Goal: Task Accomplishment & Management: Use online tool/utility

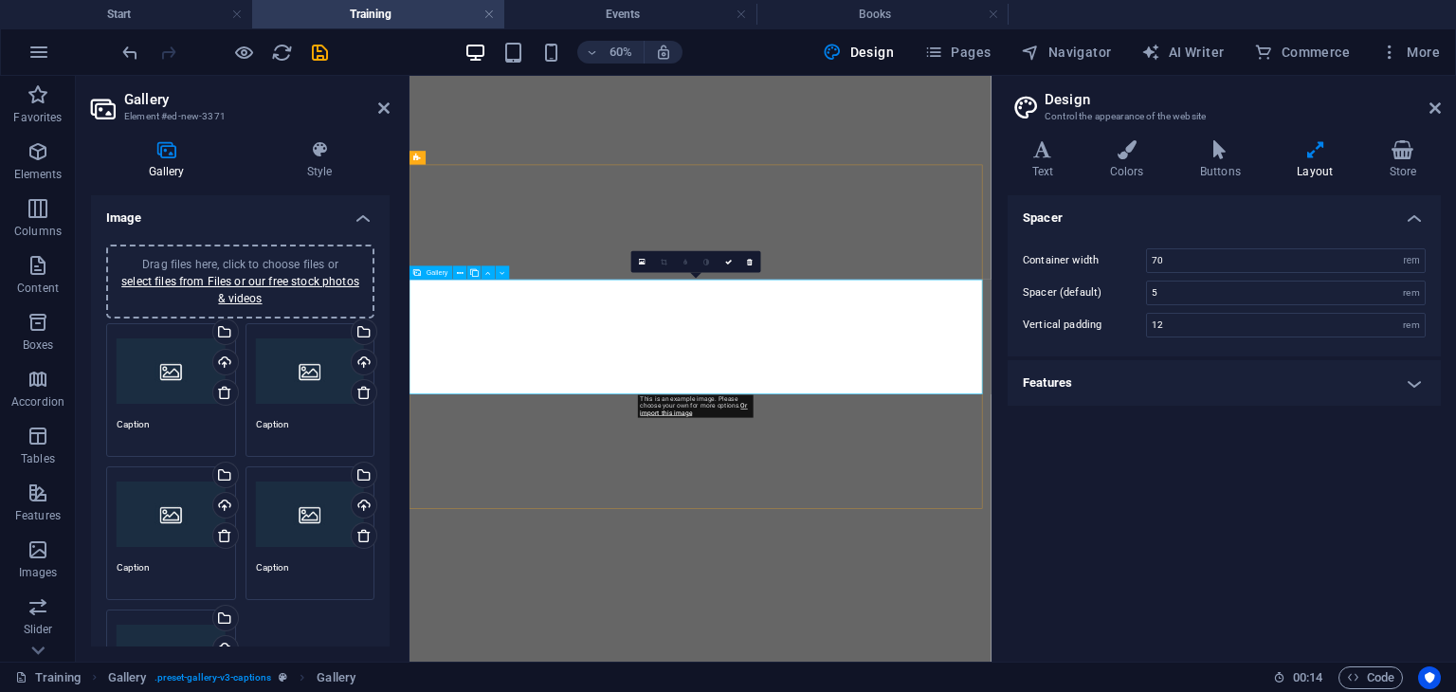
select select "4"
select select "px"
select select "rem"
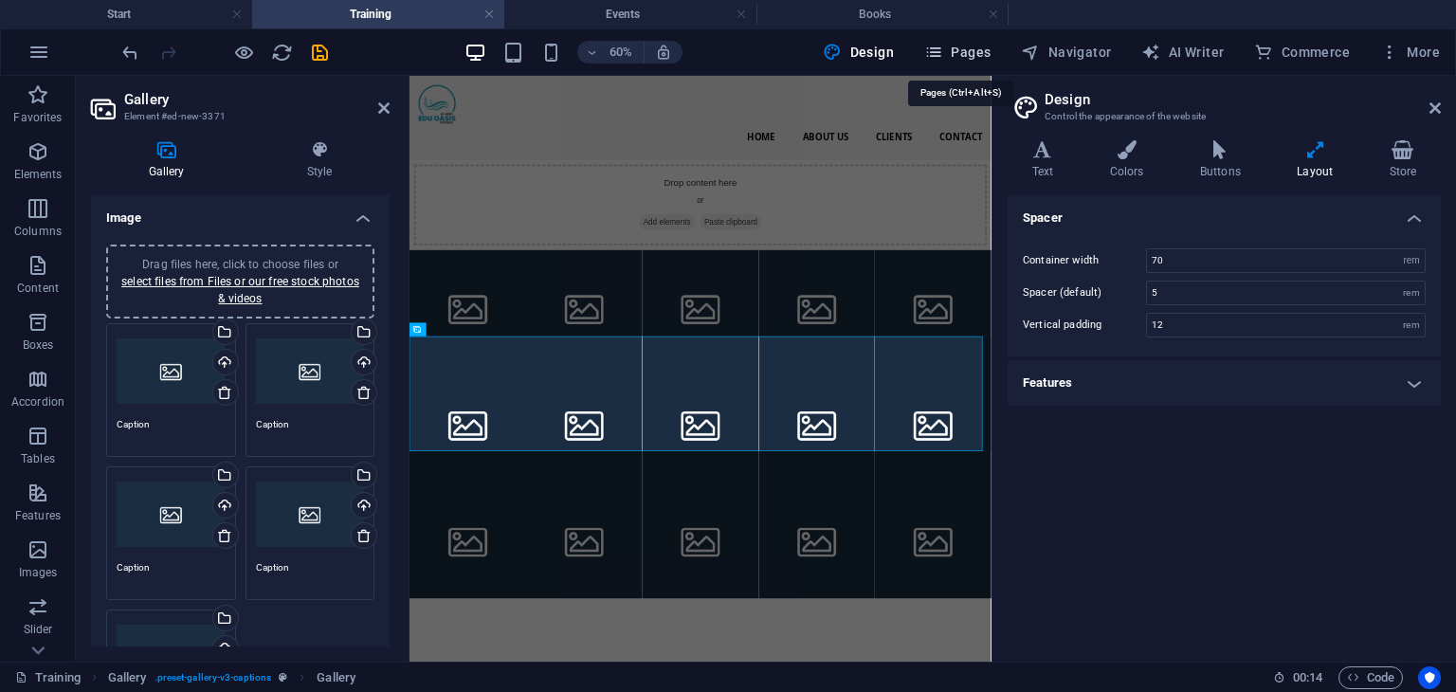
click at [956, 50] on span "Pages" at bounding box center [957, 52] width 66 height 19
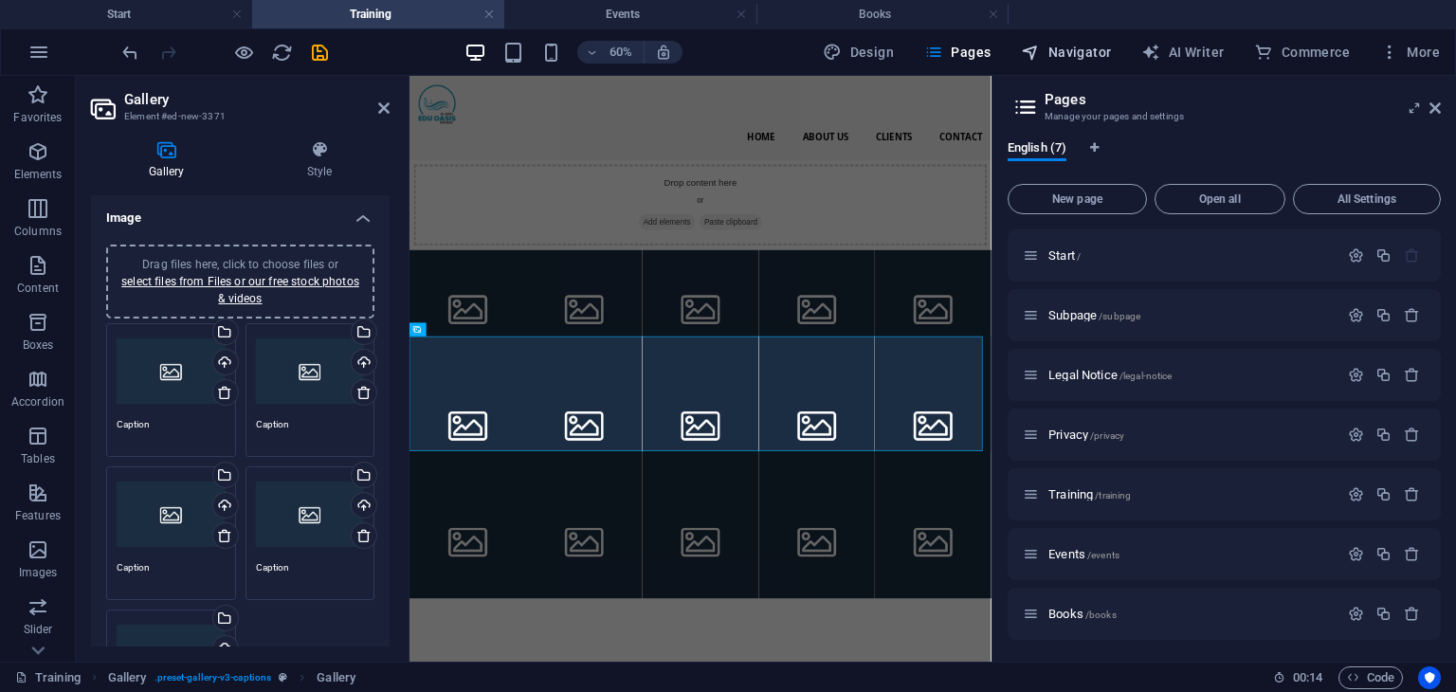
click at [1072, 39] on button "Navigator" at bounding box center [1065, 52] width 105 height 30
select select "18272367-en"
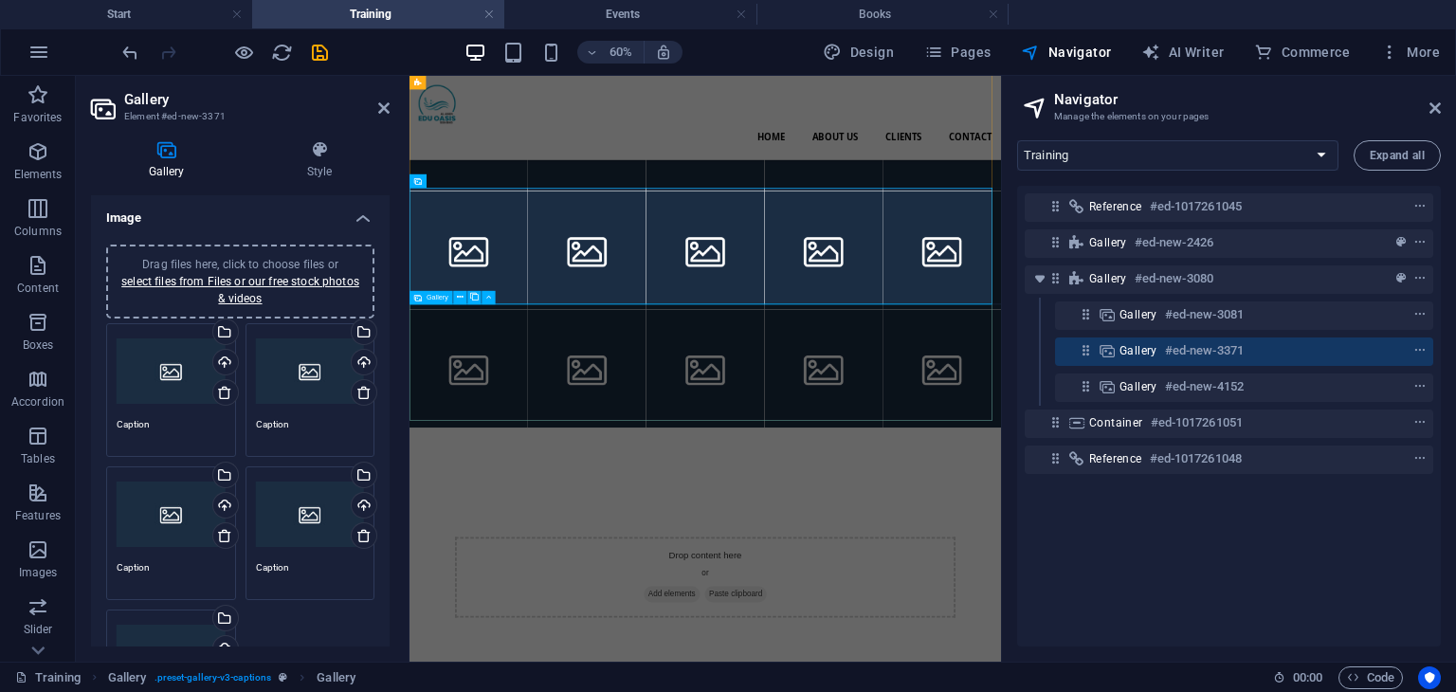
scroll to position [250, 0]
click at [899, 328] on li at bounding box center [902, 365] width 197 height 197
click at [838, 349] on li at bounding box center [902, 365] width 197 height 197
click at [919, 350] on li at bounding box center [902, 365] width 197 height 197
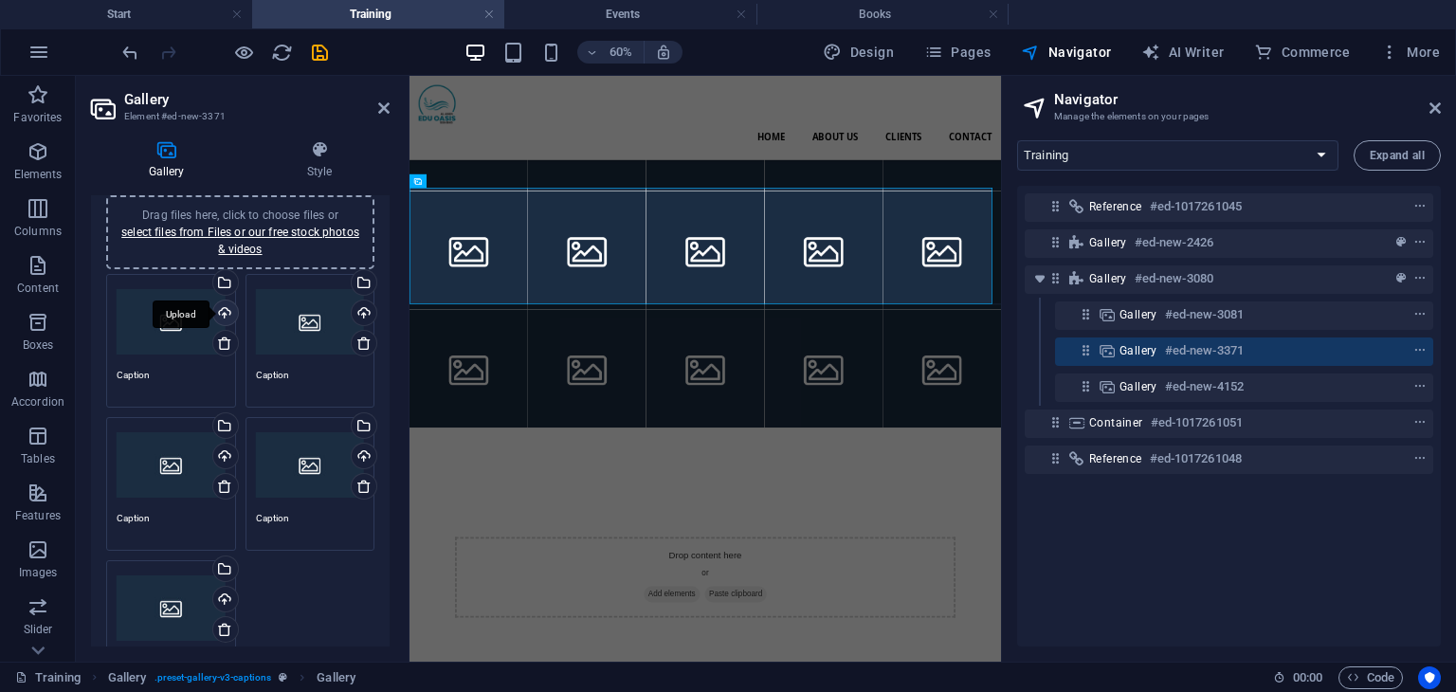
scroll to position [27, 0]
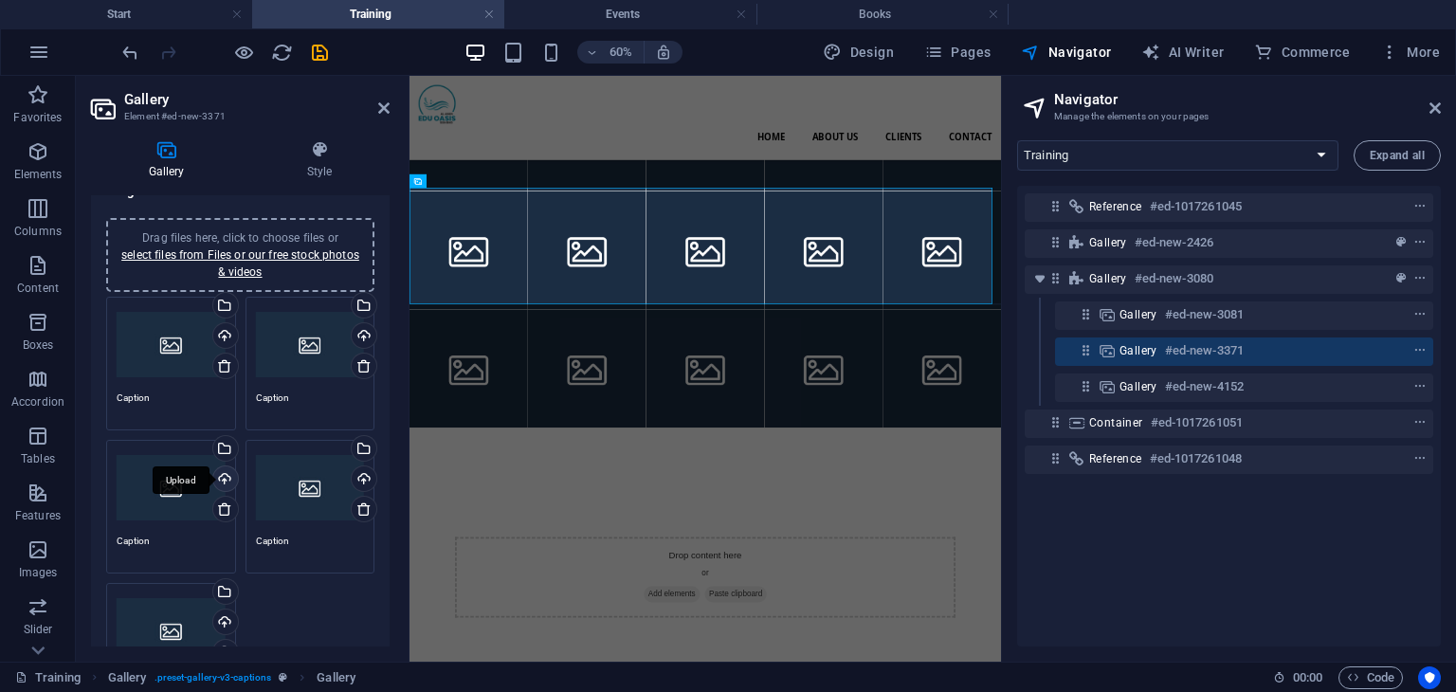
click at [223, 482] on div "Upload" at bounding box center [223, 480] width 28 height 28
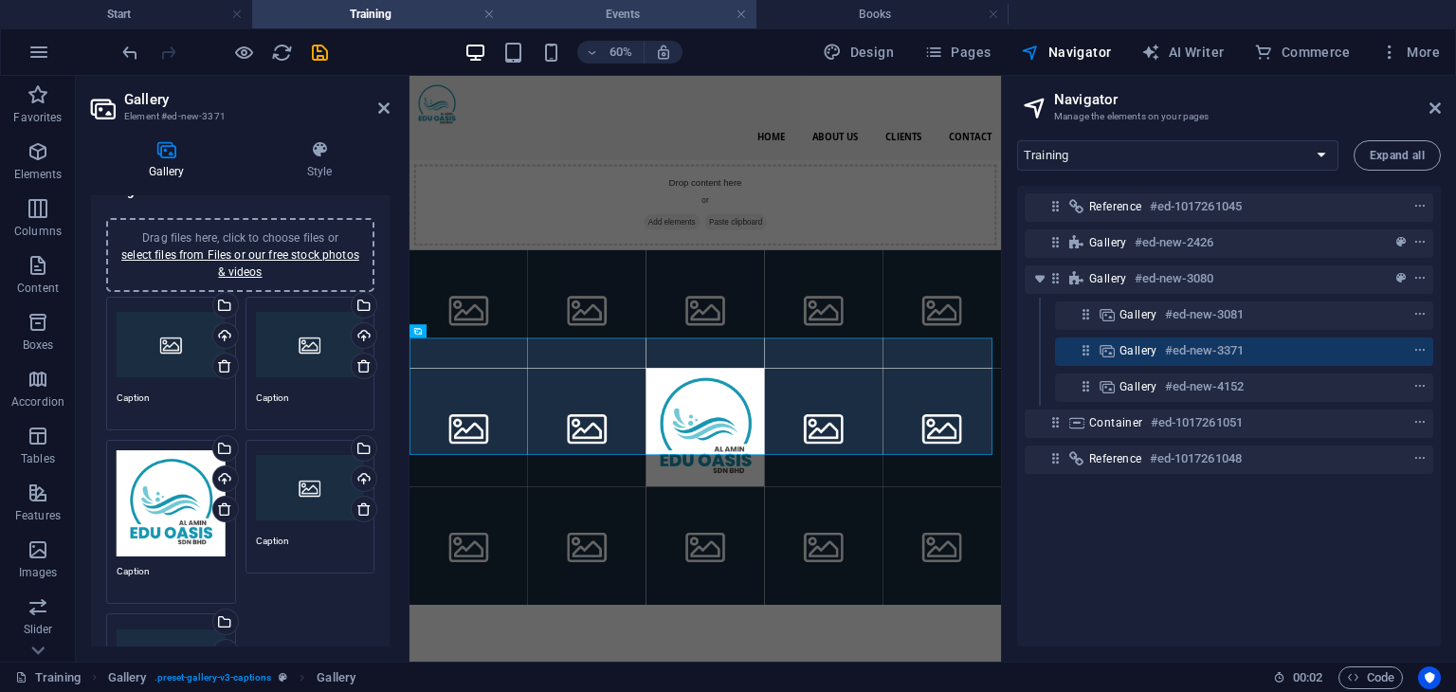
click at [616, 16] on h4 "Events" at bounding box center [630, 14] width 252 height 21
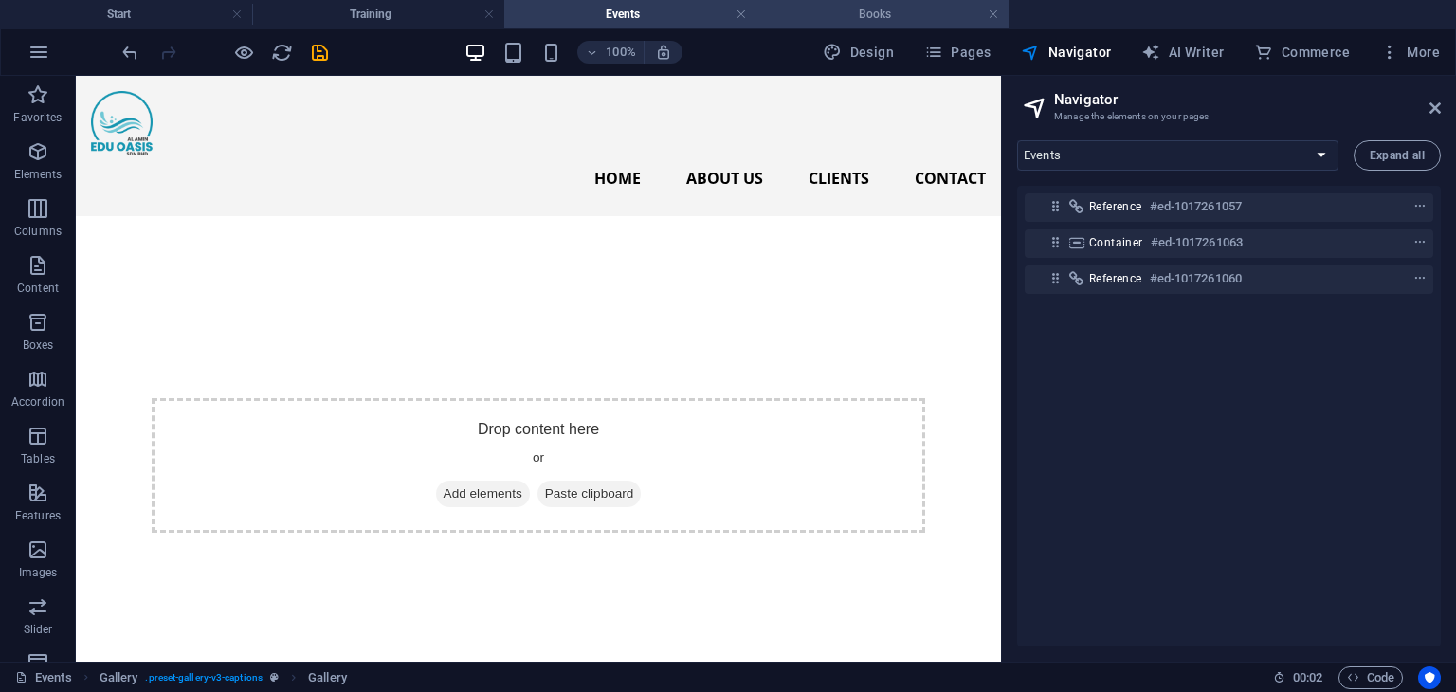
click at [819, 10] on h4 "Books" at bounding box center [882, 14] width 252 height 21
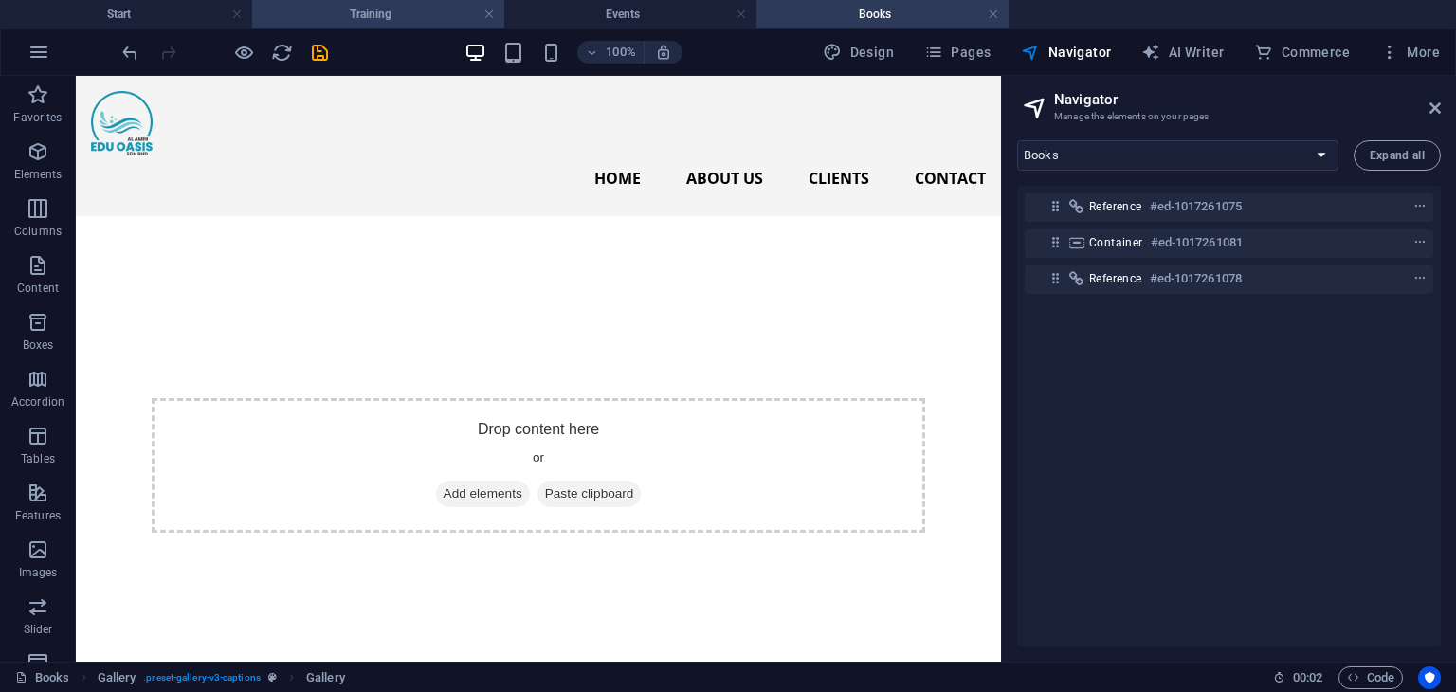
click at [419, 0] on li "Training" at bounding box center [378, 14] width 252 height 28
select select "18272367-en"
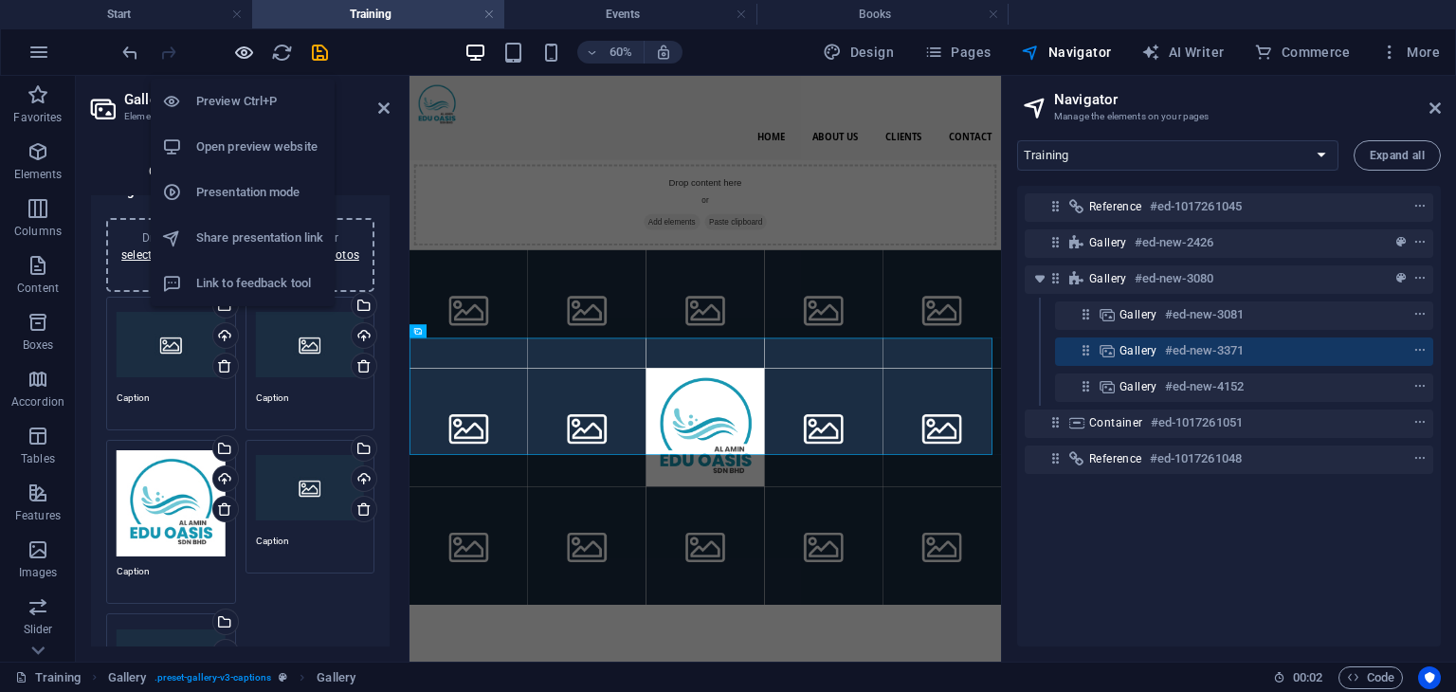
click at [234, 42] on icon "button" at bounding box center [244, 53] width 22 height 22
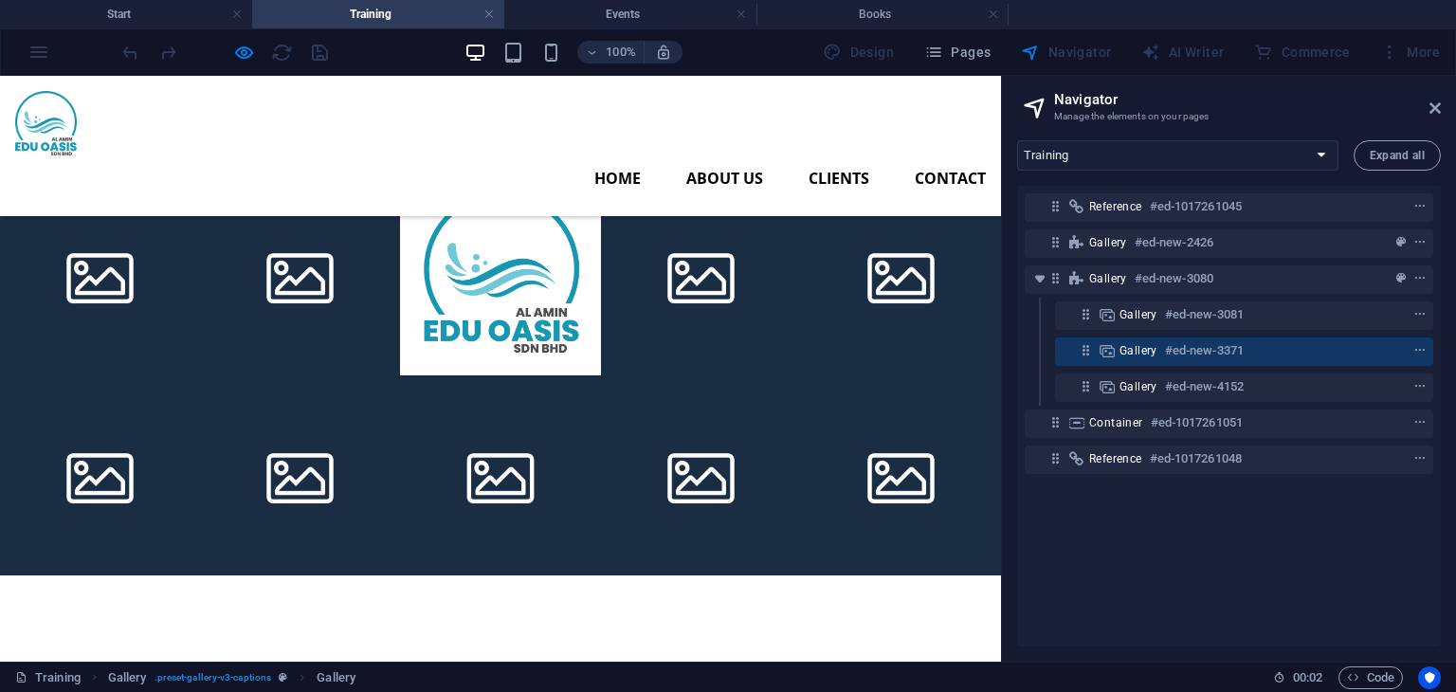
scroll to position [214, 0]
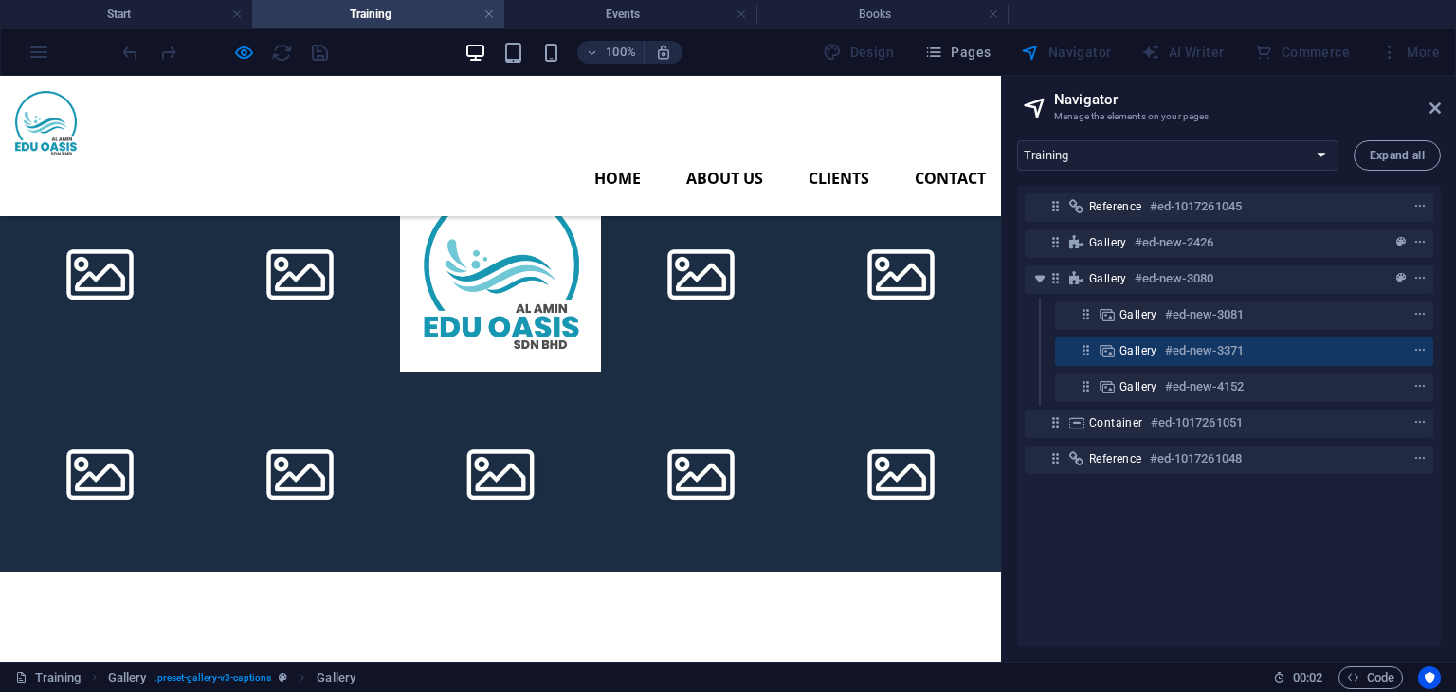
click at [1426, 112] on header "Navigator Manage the elements on your pages" at bounding box center [1231, 100] width 420 height 49
click at [1426, 107] on h2 "Navigator" at bounding box center [1247, 99] width 387 height 17
click at [1442, 106] on aside "Navigator Manage the elements on your pages Start Subpage Legal Notice Privacy …" at bounding box center [1228, 369] width 455 height 586
click at [1438, 105] on icon at bounding box center [1434, 107] width 11 height 15
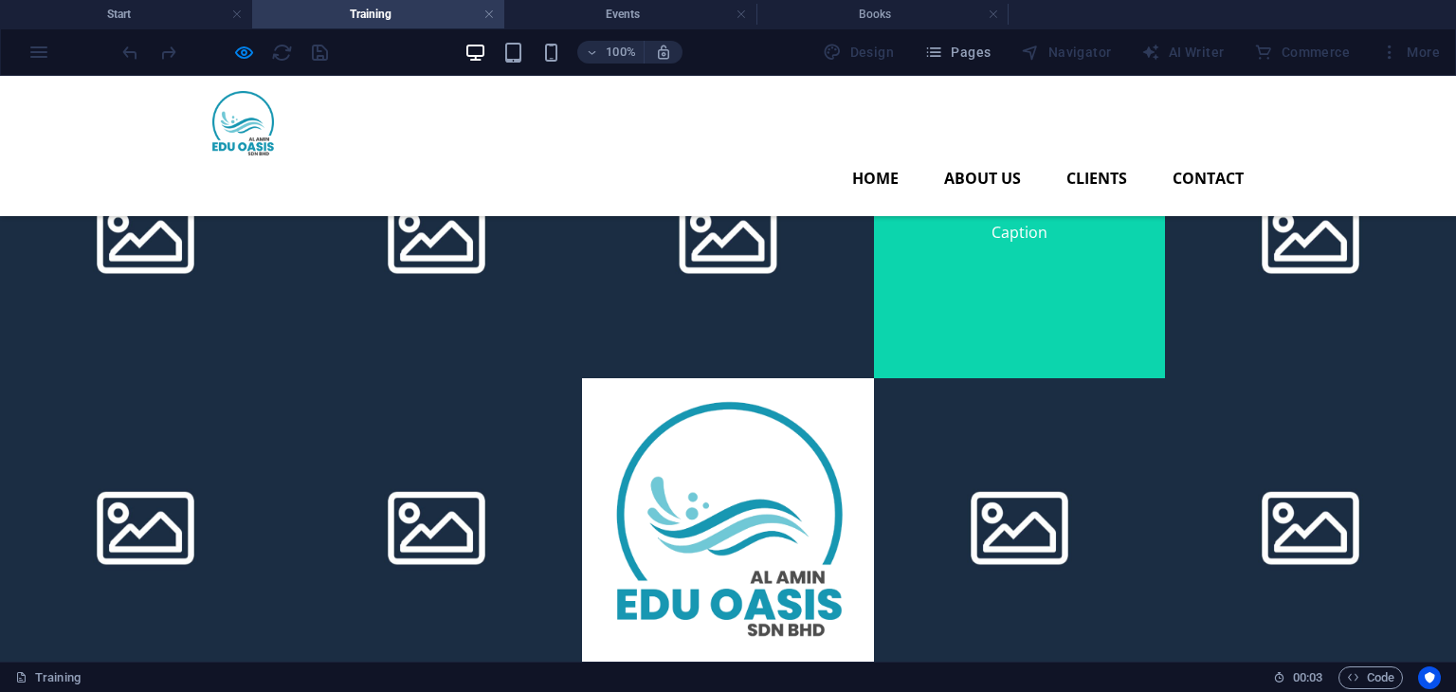
scroll to position [0, 0]
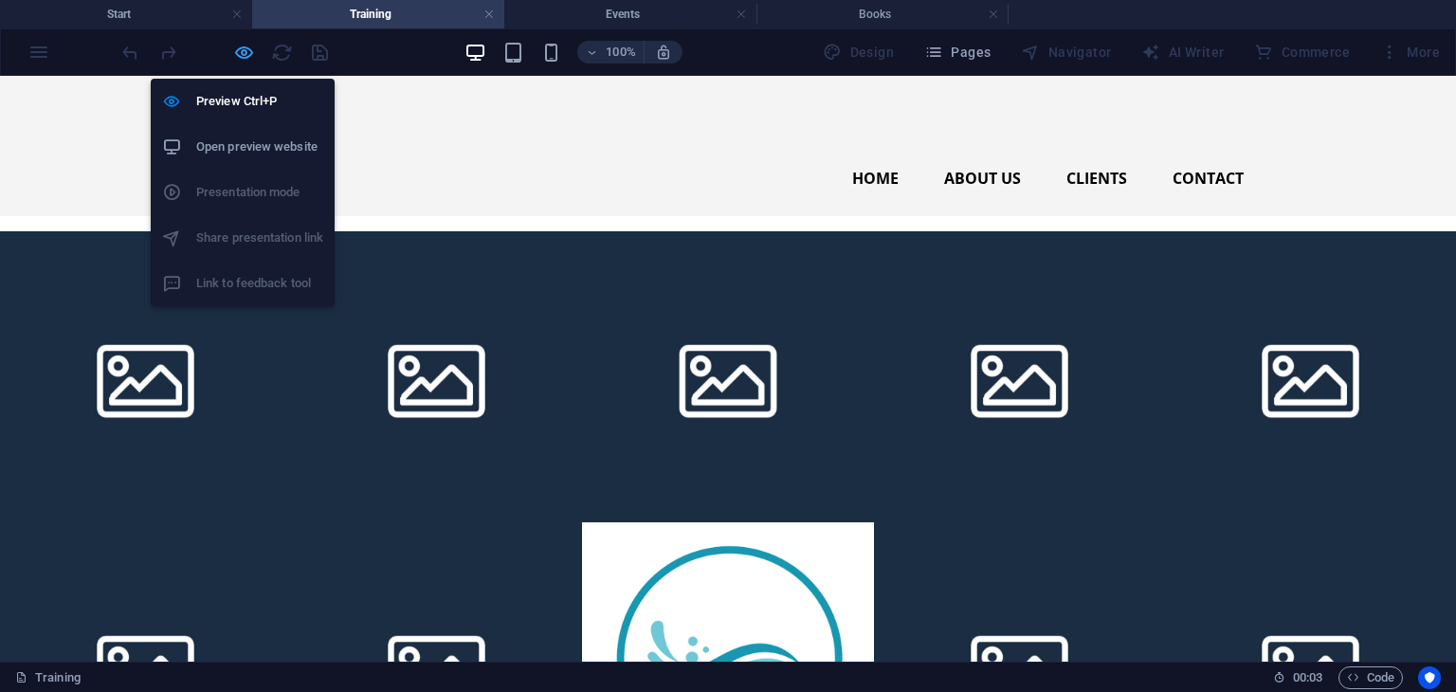
click at [235, 50] on icon "button" at bounding box center [244, 53] width 22 height 22
select select "4"
select select "px"
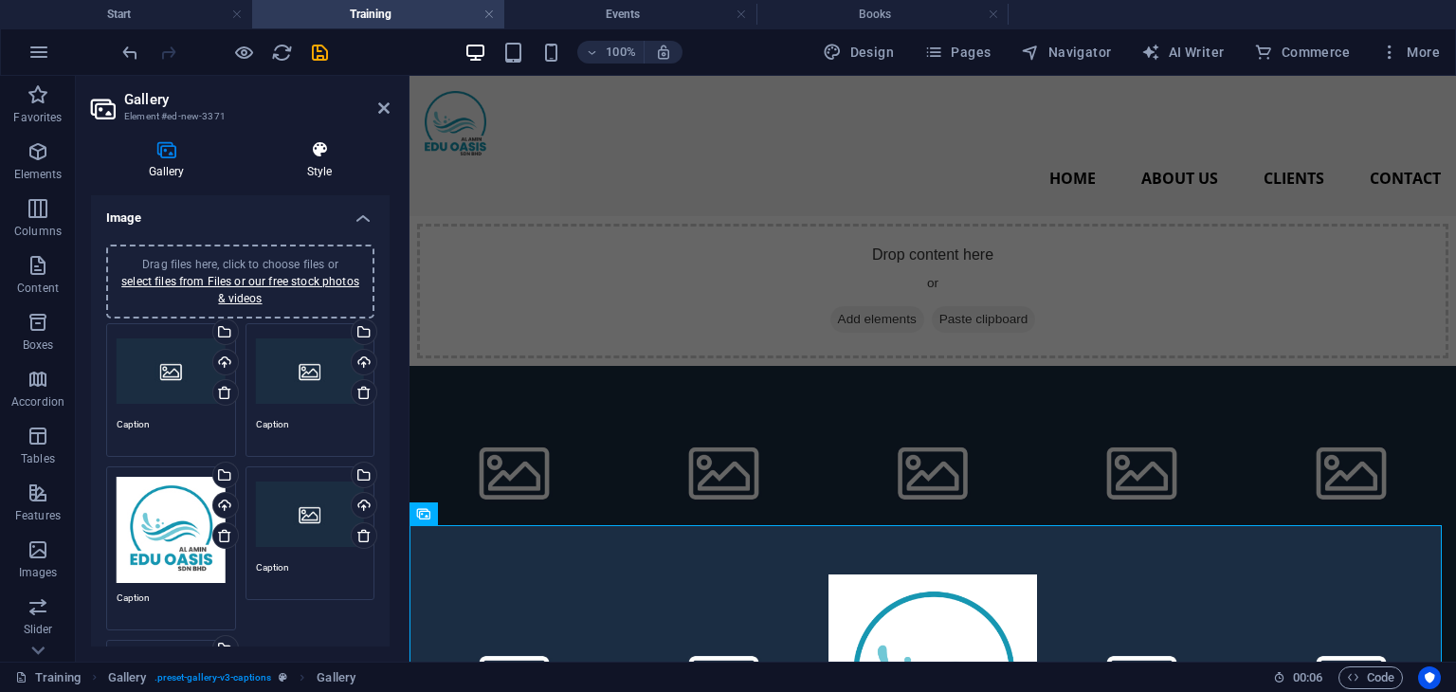
click at [323, 149] on icon at bounding box center [319, 149] width 140 height 19
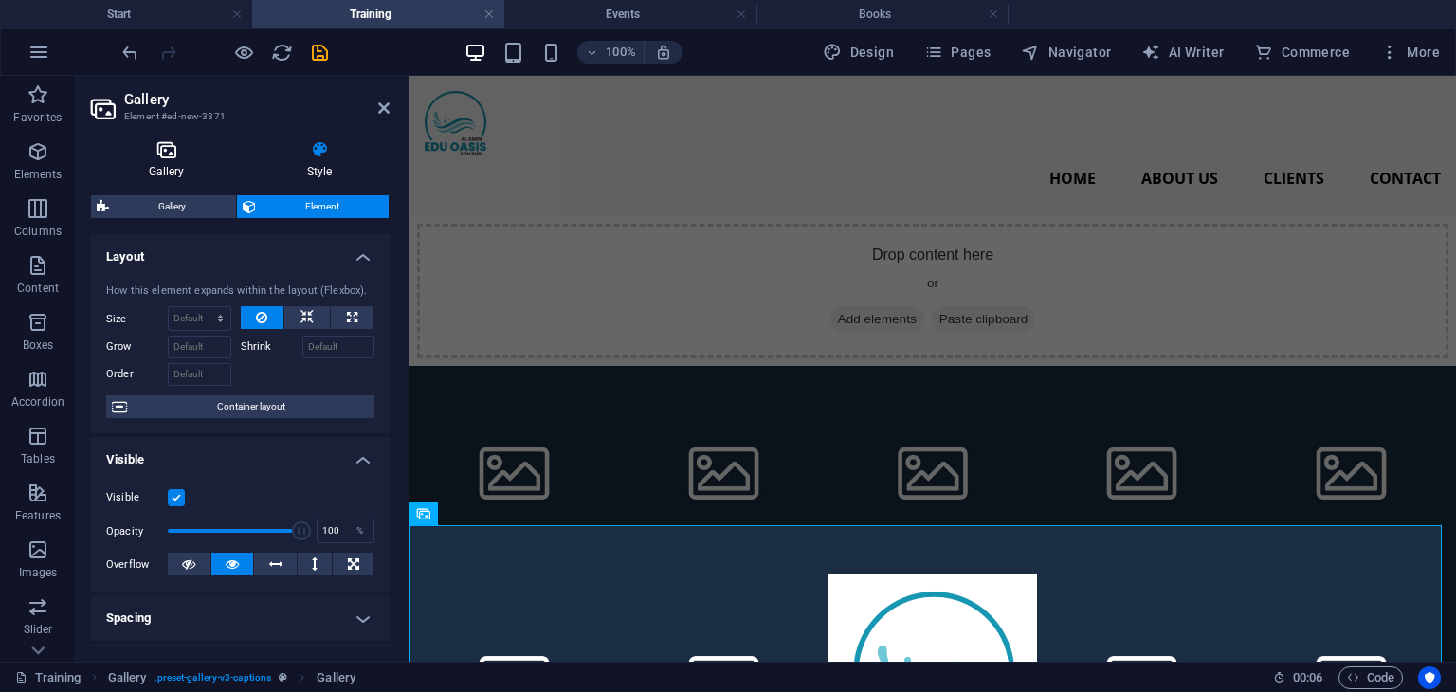
click at [188, 165] on h4 "Gallery" at bounding box center [170, 160] width 158 height 40
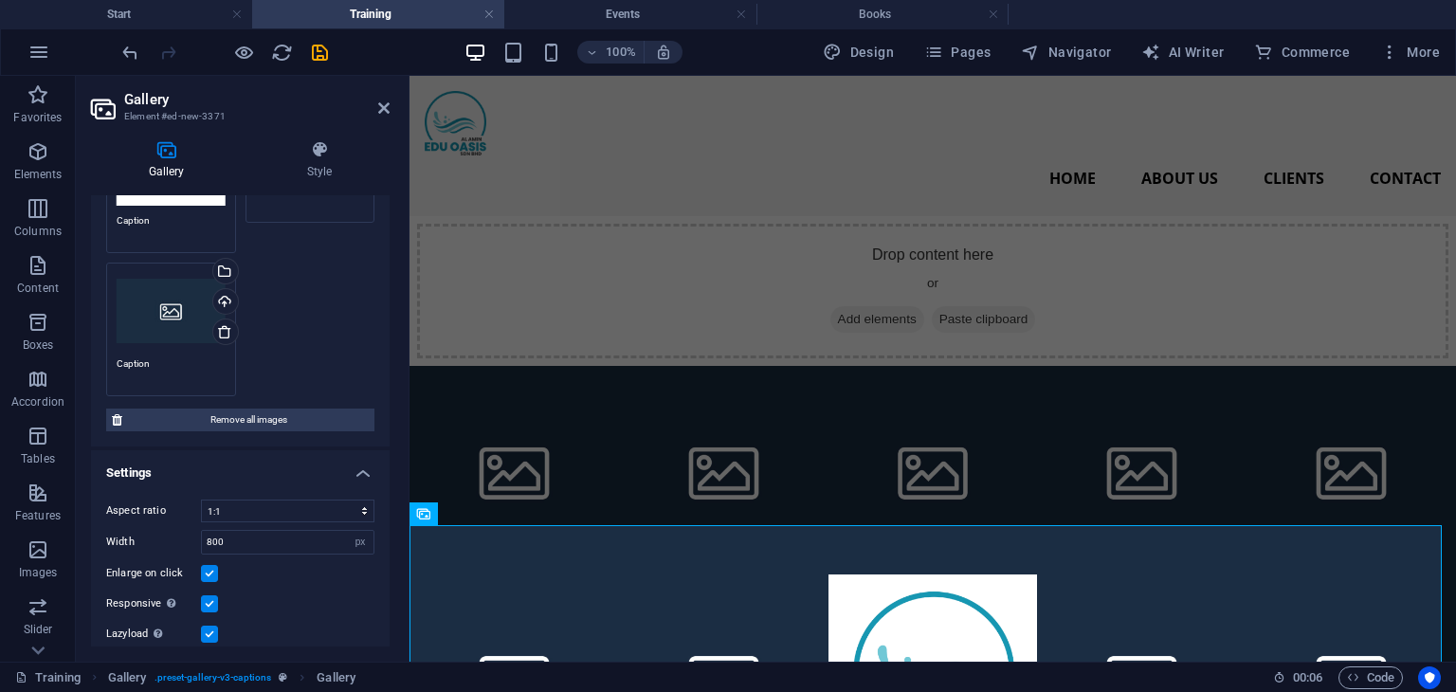
scroll to position [452, 0]
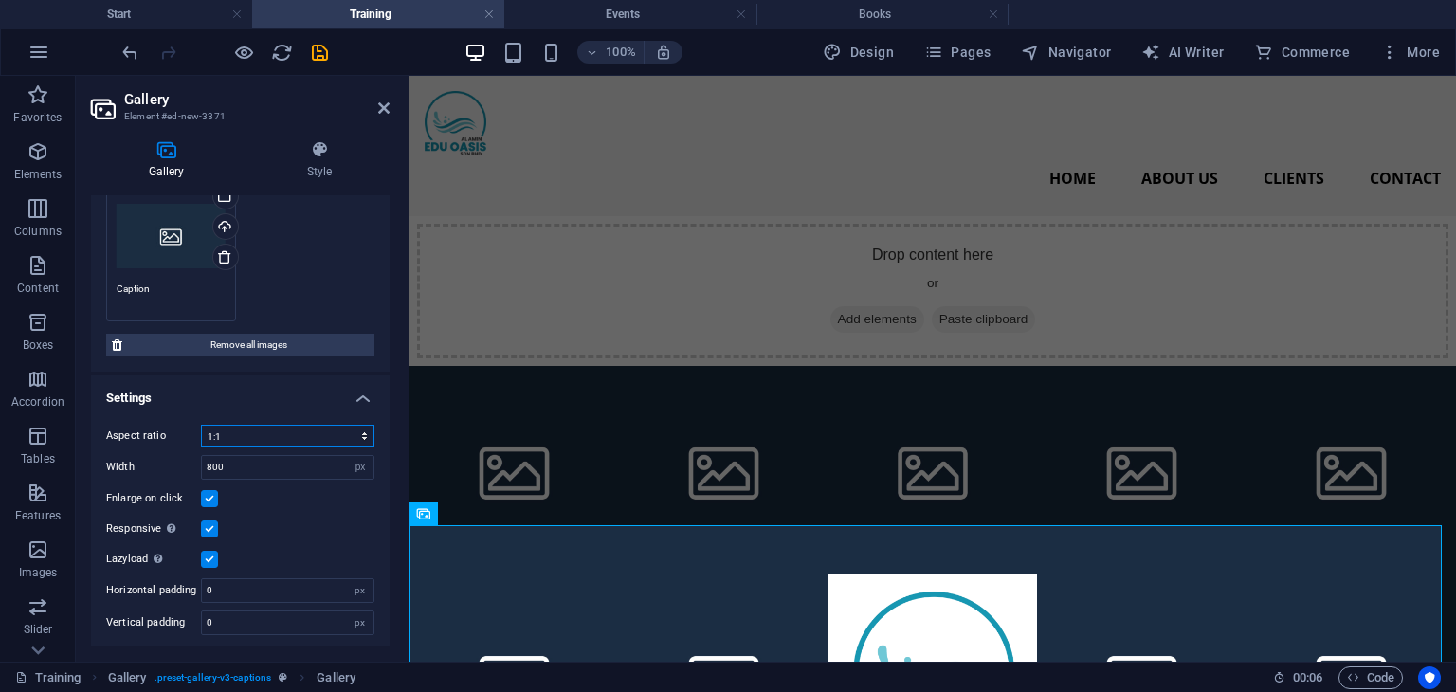
click at [362, 431] on select "No fixed aspect ratio 16:9 16:10 4:3 1:1 1:2 2:1" at bounding box center [287, 436] width 173 height 23
click at [201, 425] on select "No fixed aspect ratio 16:9 16:10 4:3 1:1 1:2 2:1" at bounding box center [287, 436] width 173 height 23
click at [361, 461] on select "px %" at bounding box center [360, 467] width 27 height 23
click at [323, 463] on input "800" at bounding box center [288, 467] width 172 height 23
type input "8"
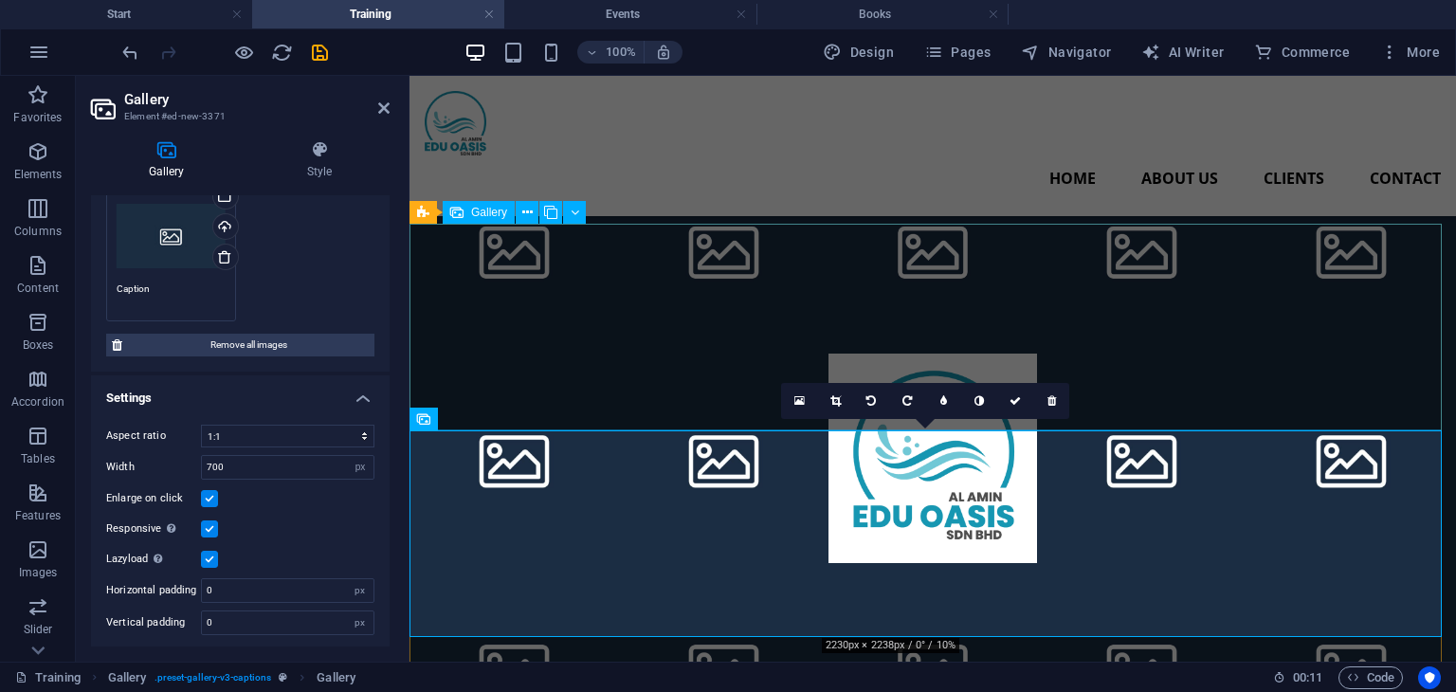
scroll to position [95, 0]
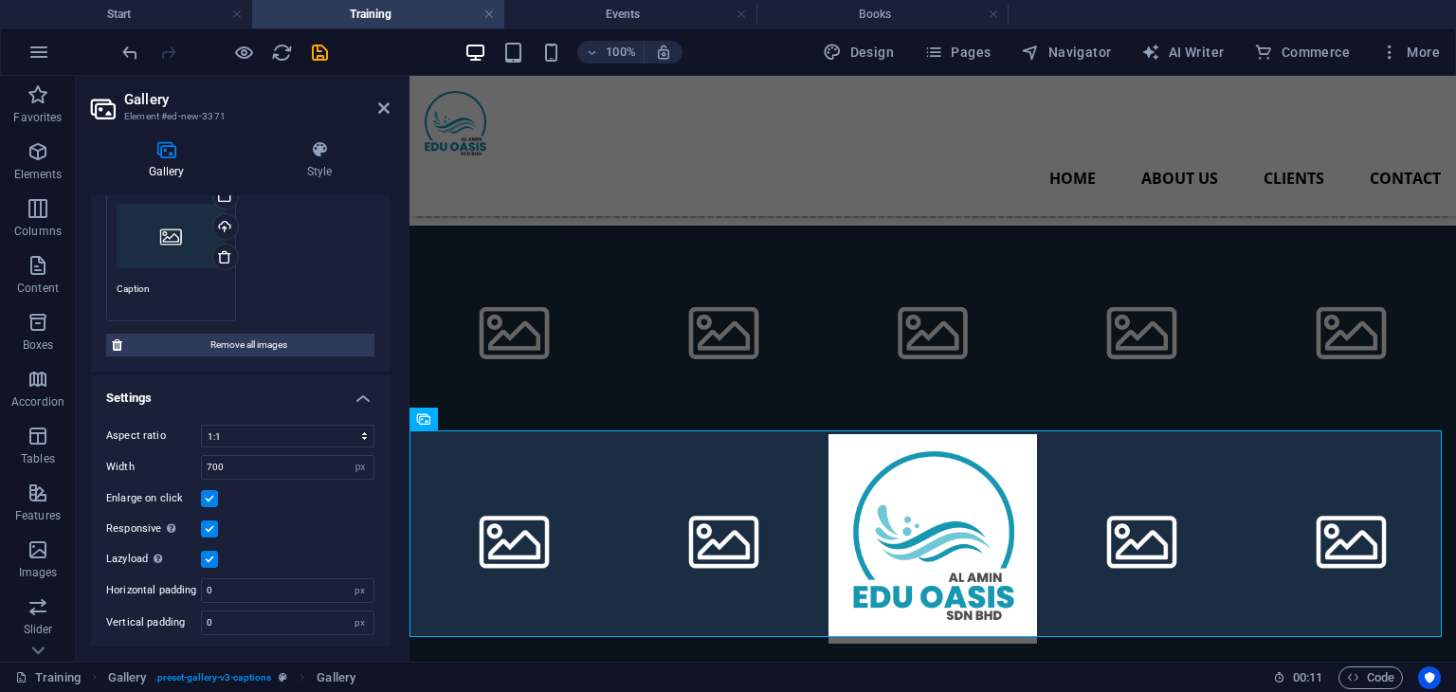
type input "800"
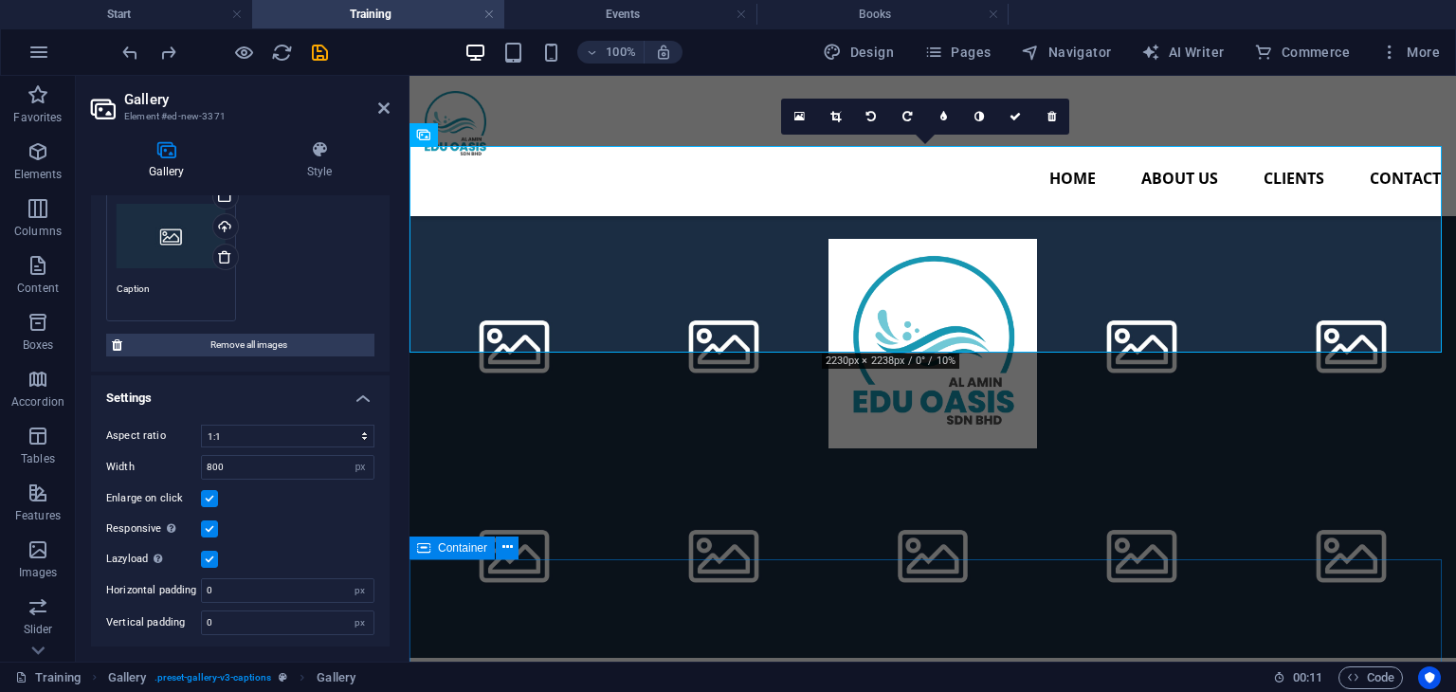
scroll to position [379, 0]
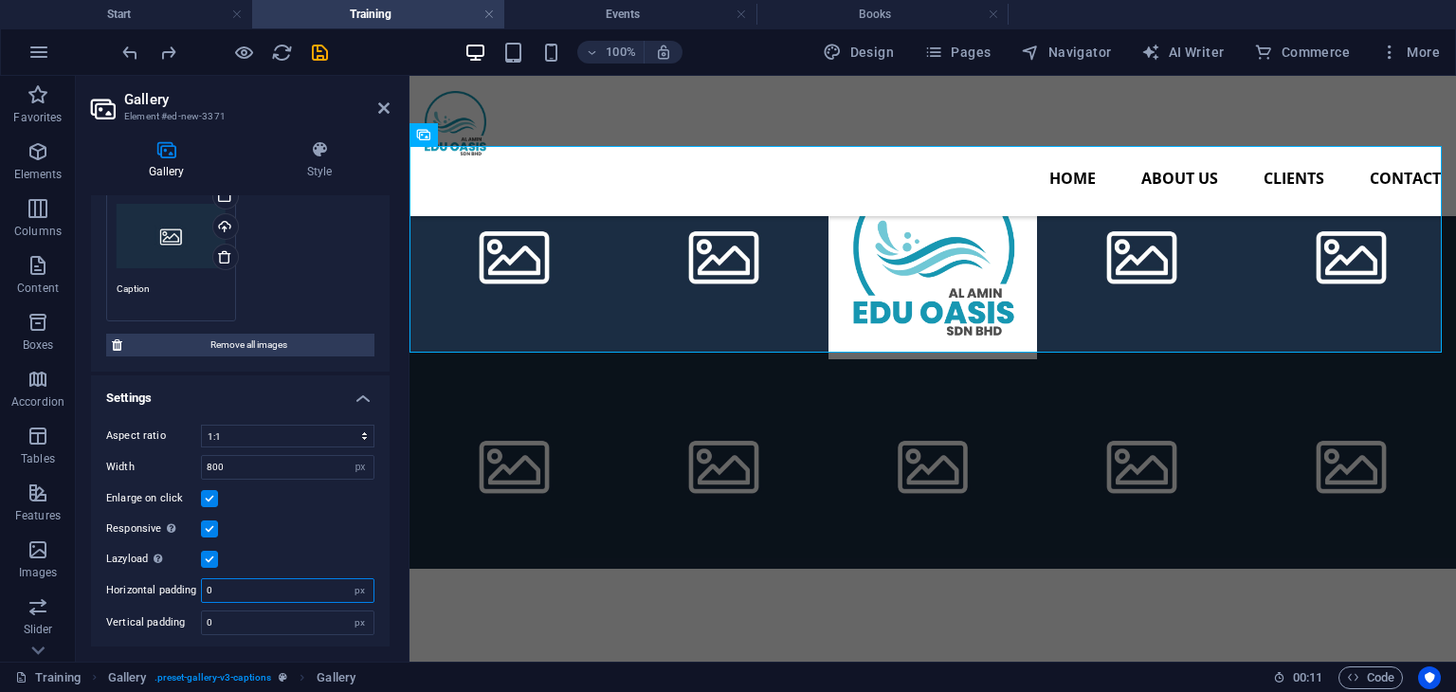
click at [268, 593] on input "0" at bounding box center [288, 590] width 172 height 23
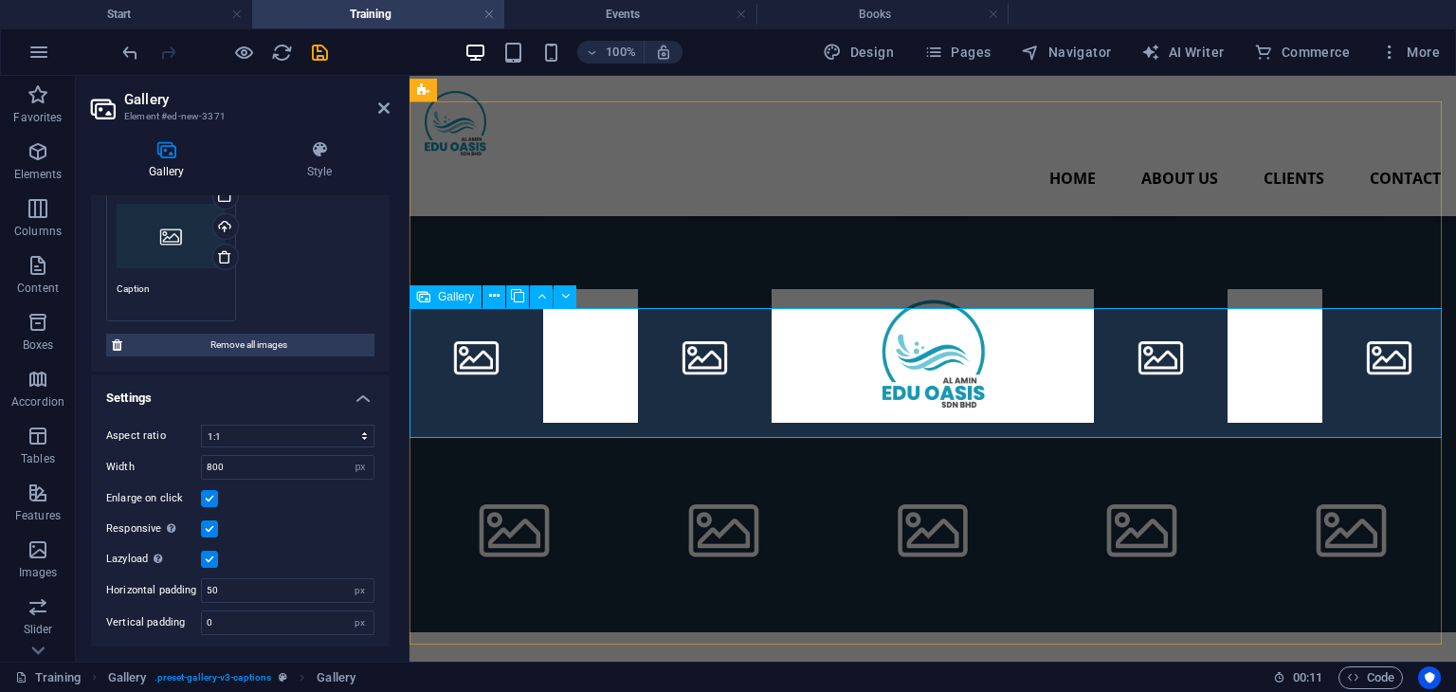
scroll to position [190, 0]
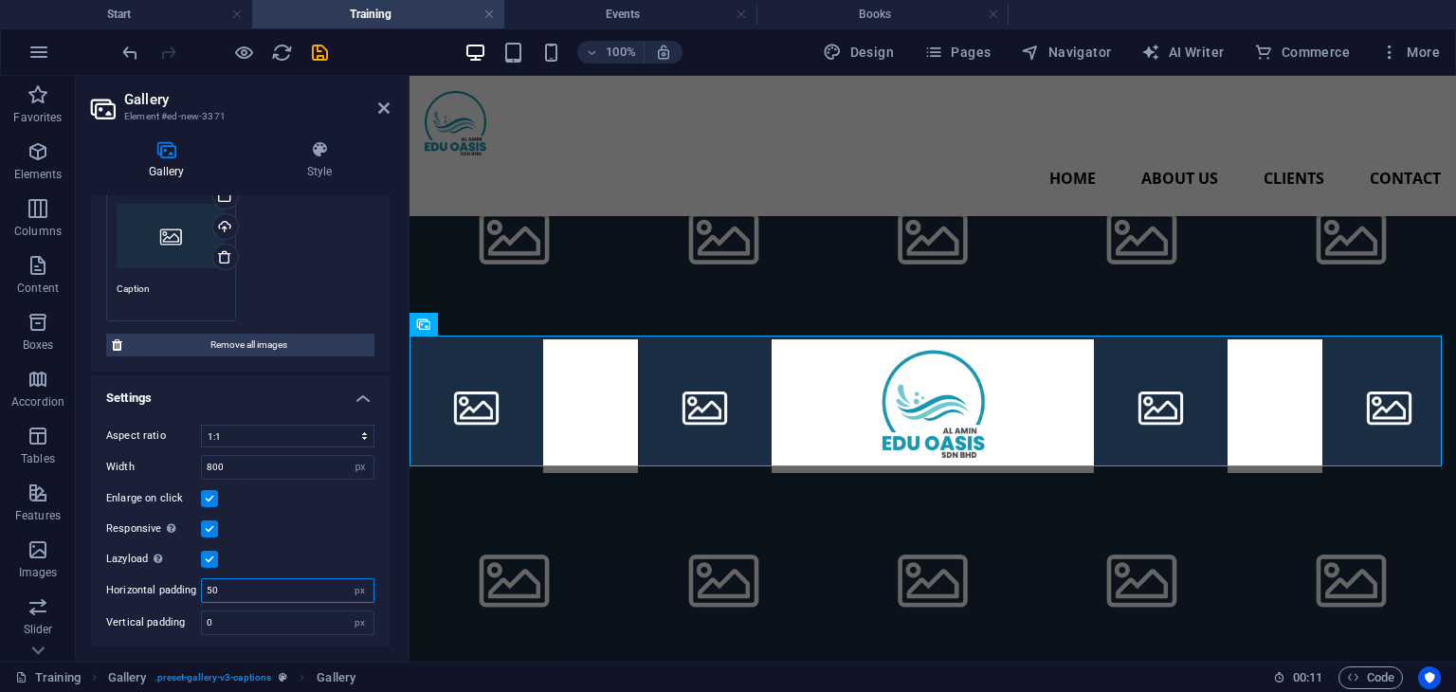
click at [223, 584] on input "50" at bounding box center [288, 590] width 172 height 23
type input "0"
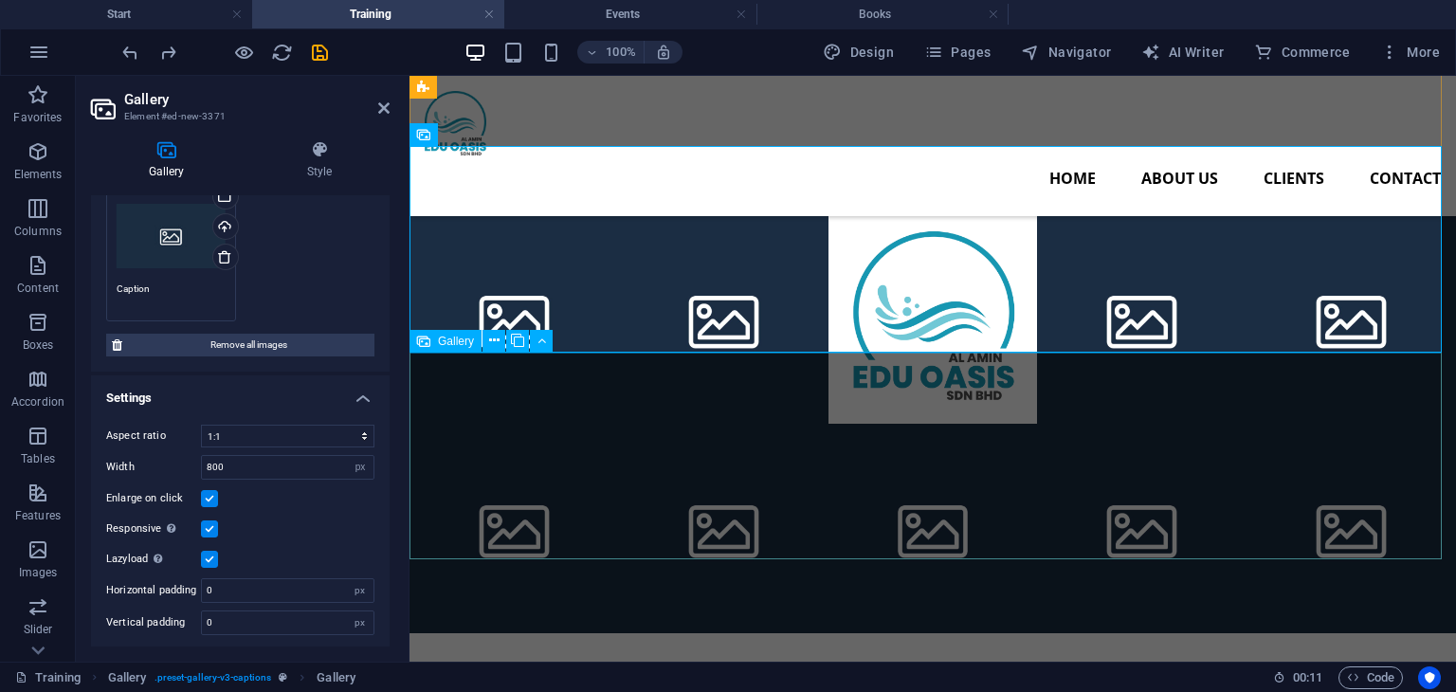
scroll to position [379, 0]
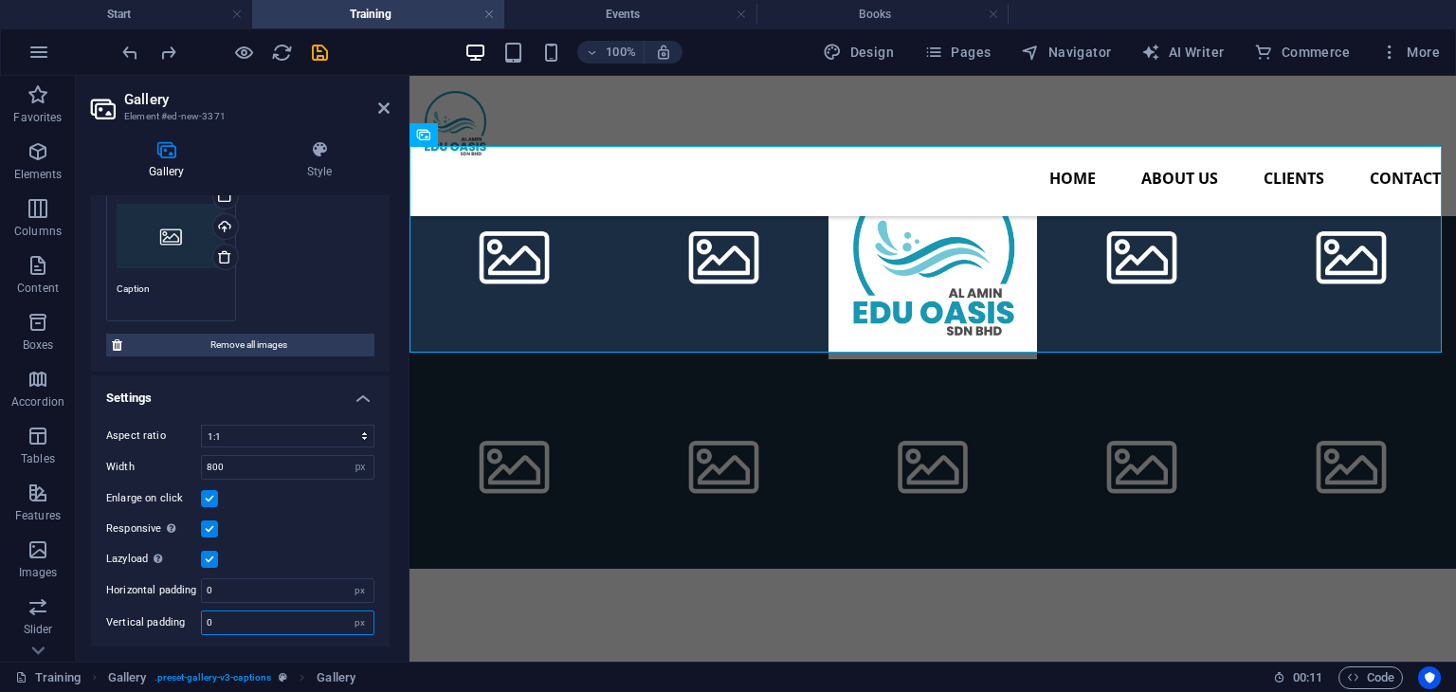
click at [250, 618] on input "0" at bounding box center [288, 622] width 172 height 23
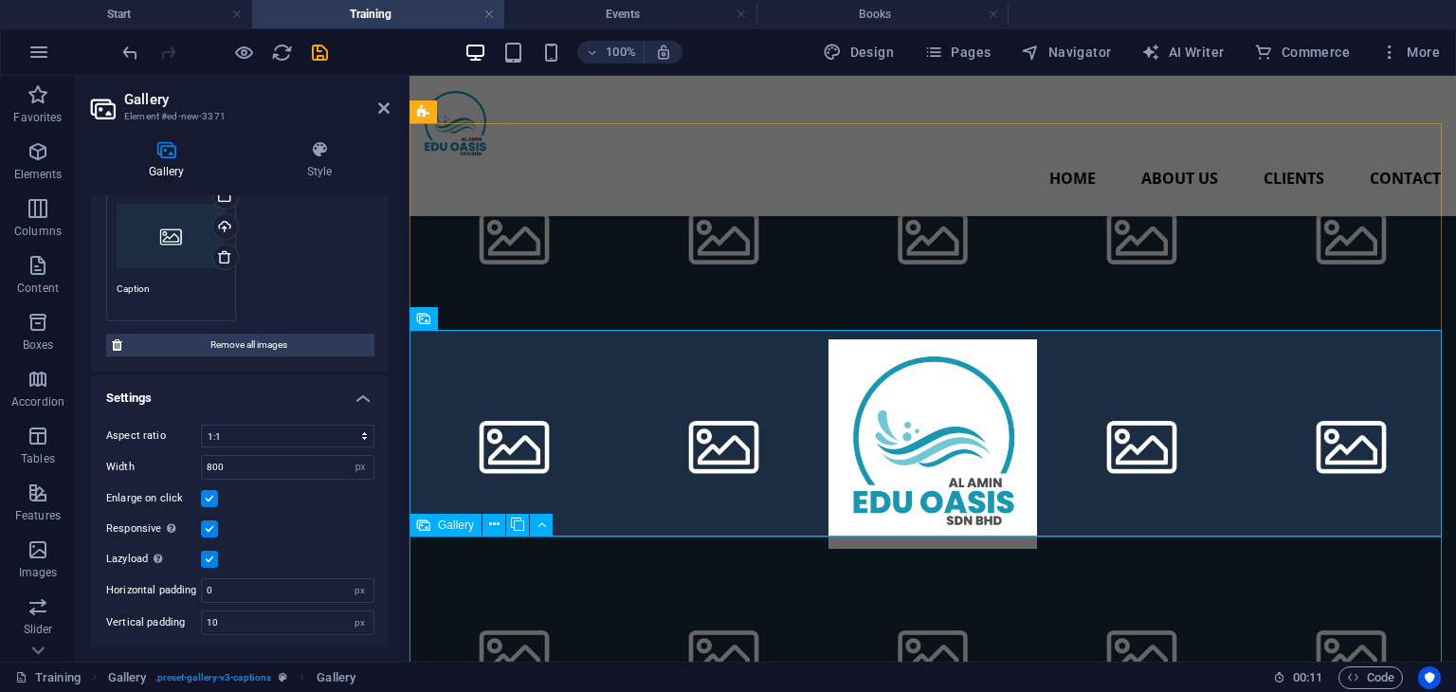
scroll to position [284, 0]
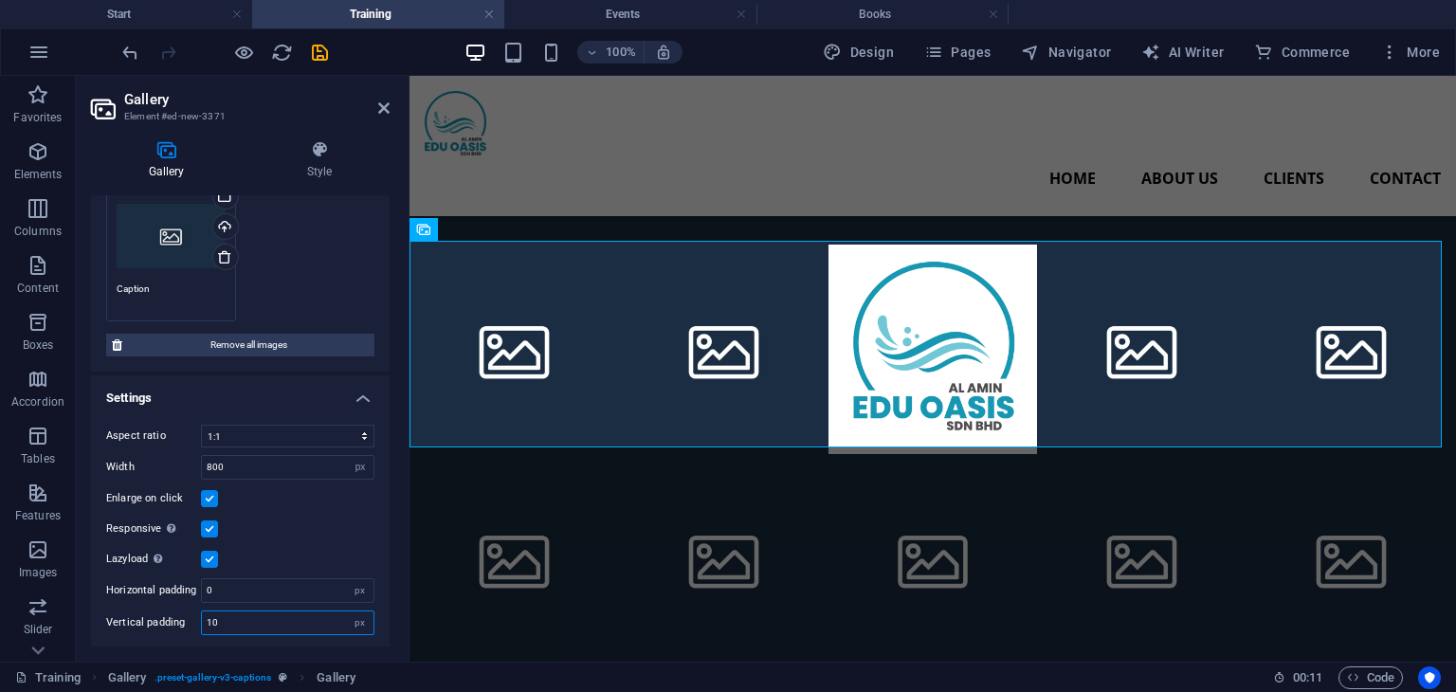
click at [270, 623] on input "10" at bounding box center [288, 622] width 172 height 23
type input "1"
type input "0"
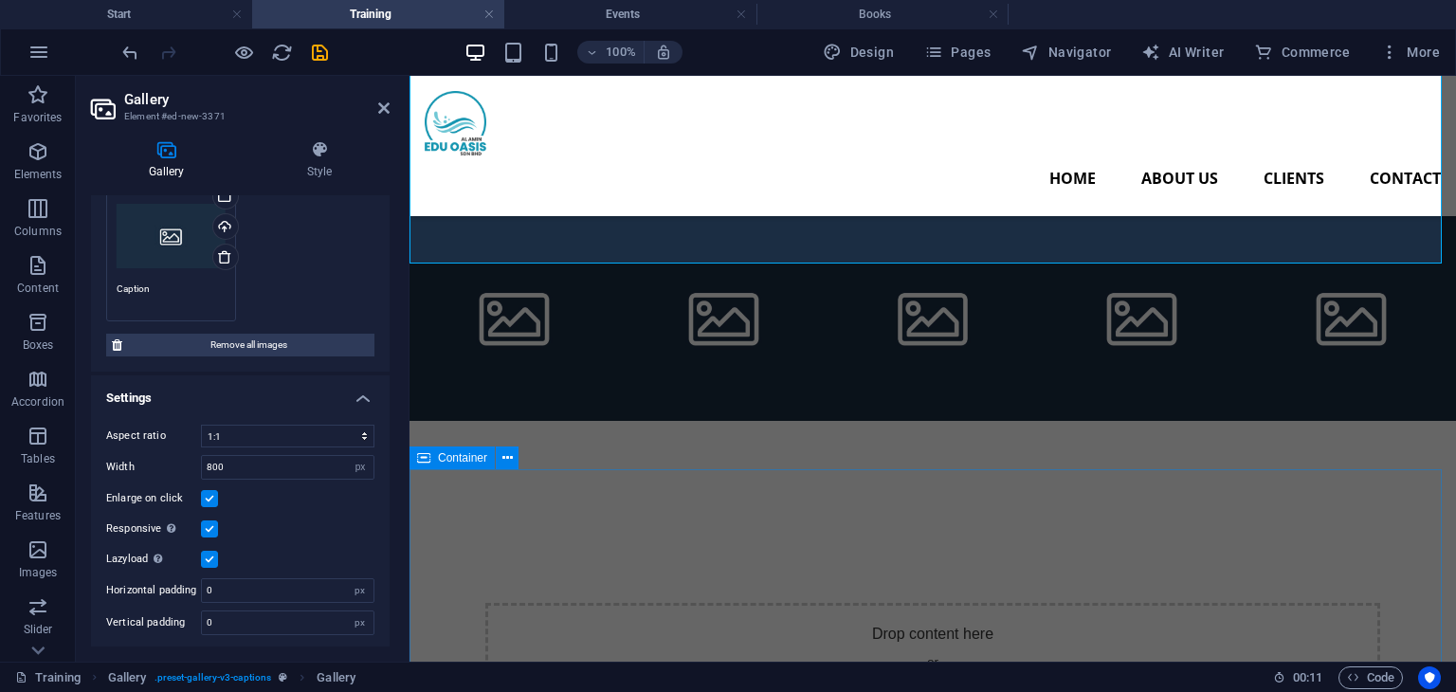
scroll to position [379, 0]
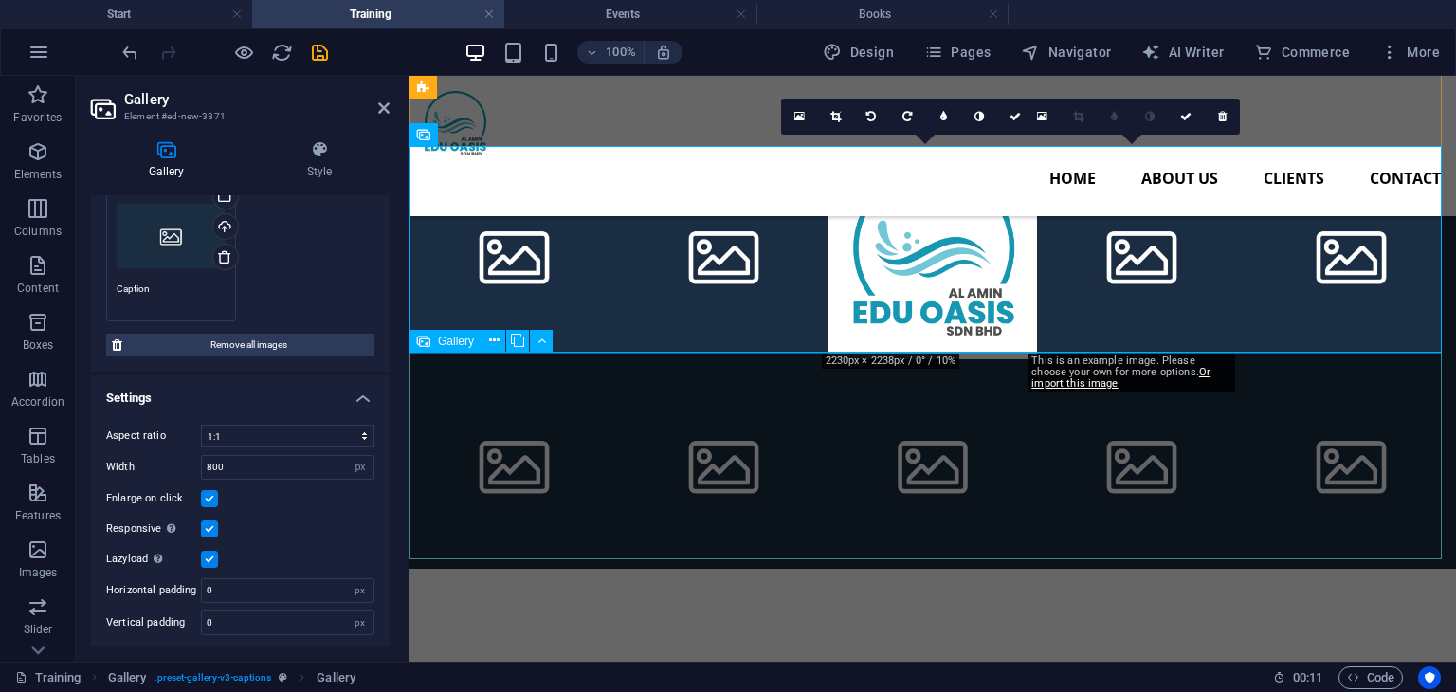
drag, startPoint x: 1442, startPoint y: 441, endPoint x: 1035, endPoint y: 367, distance: 413.3
click at [1037, 367] on li at bounding box center [1141, 463] width 209 height 209
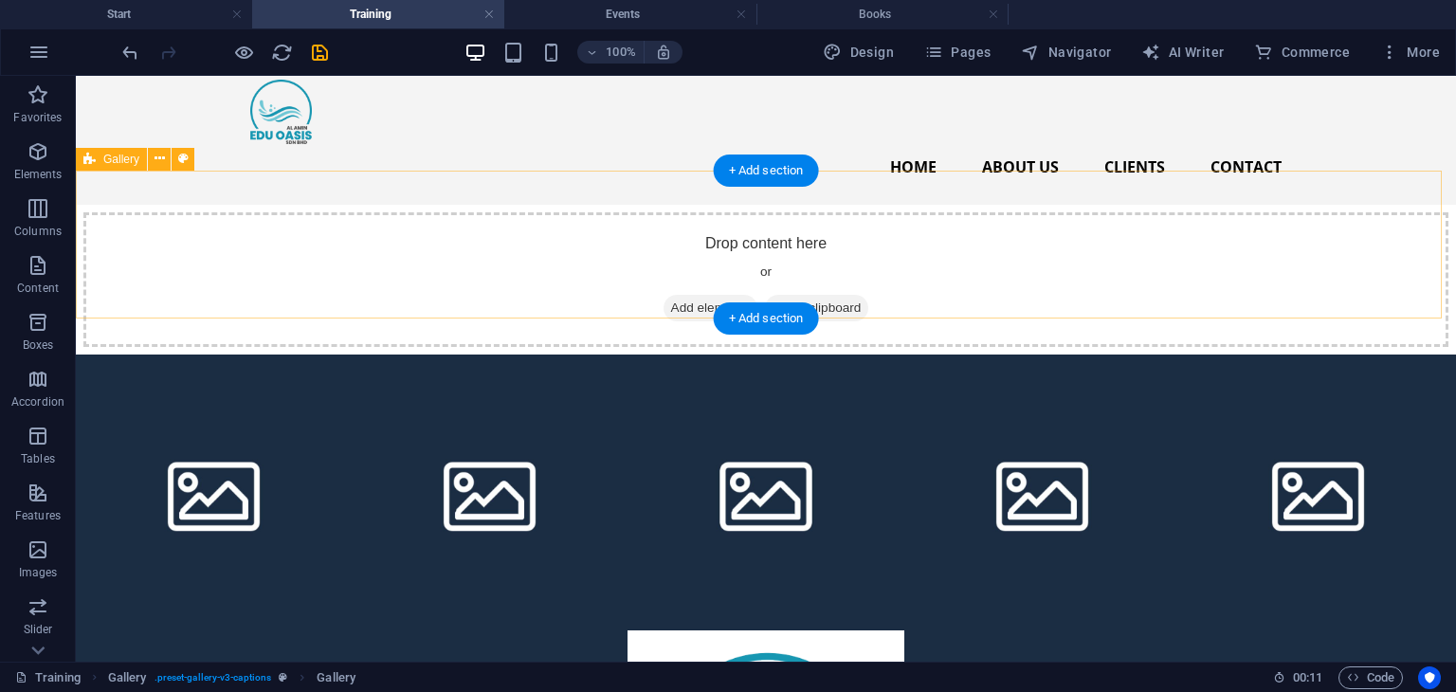
scroll to position [0, 0]
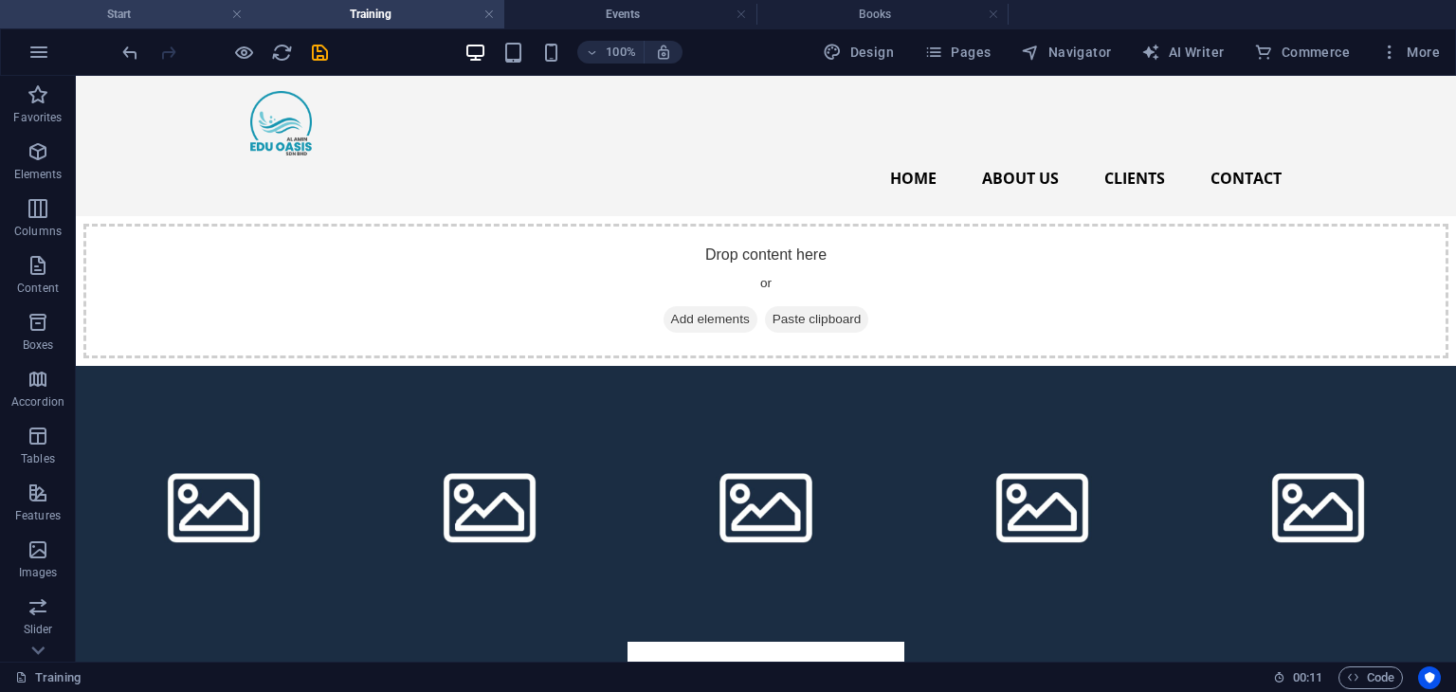
drag, startPoint x: 188, startPoint y: 9, endPoint x: 466, endPoint y: 113, distance: 297.5
click at [188, 9] on h4 "Start" at bounding box center [126, 14] width 252 height 21
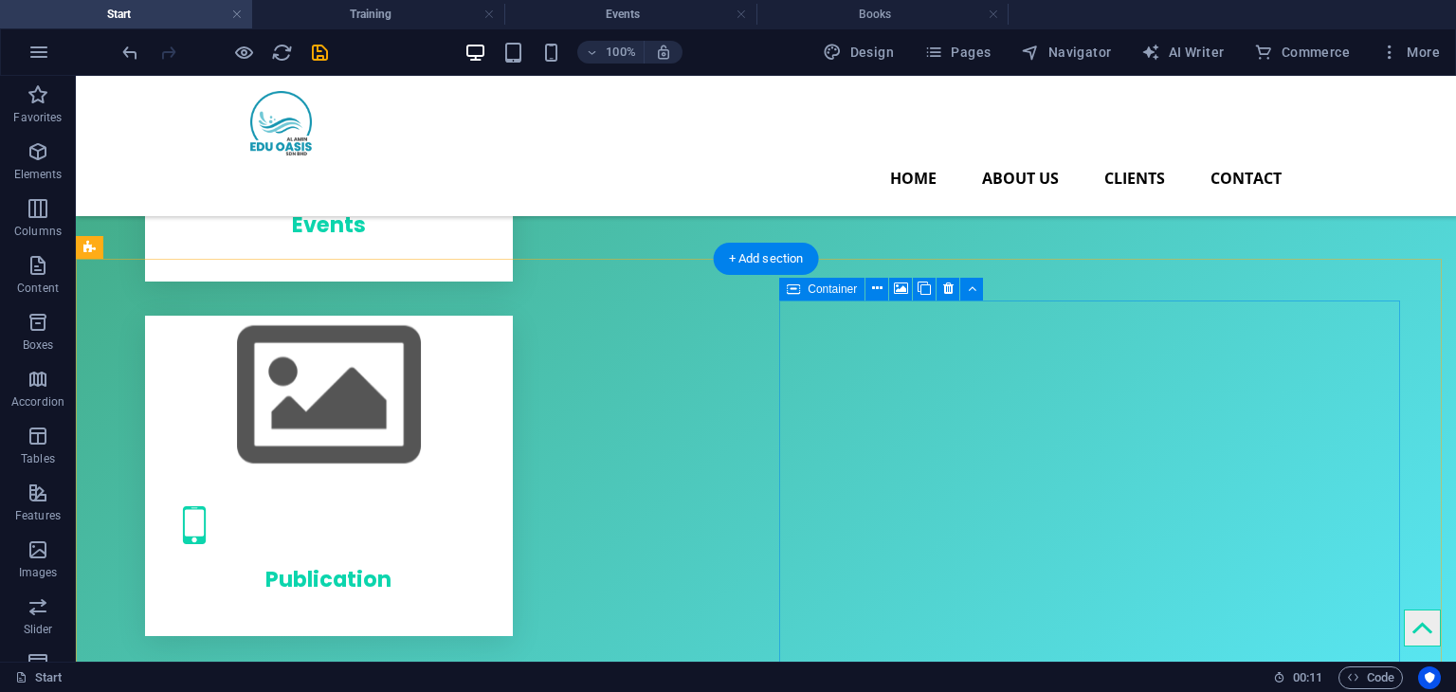
scroll to position [4689, 0]
